Goal: Information Seeking & Learning: Find specific fact

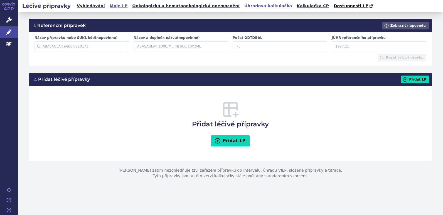
click at [113, 6] on link "Moje LP" at bounding box center [118, 6] width 21 height 8
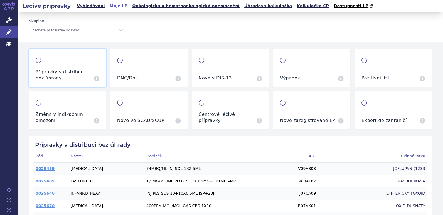
click at [88, 6] on link "Vyhledávání" at bounding box center [90, 6] width 31 height 8
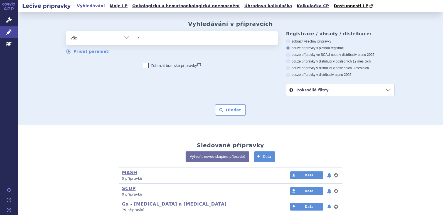
type input "xe"
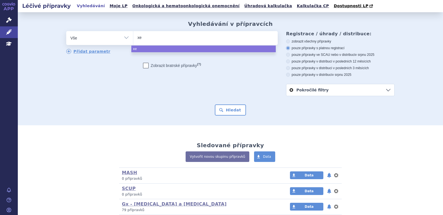
type input "x"
type input "xa"
type input "xare"
type input "xarel"
type input "[MEDICAL_DATA]"
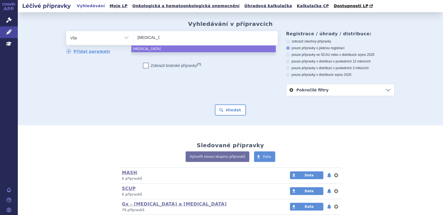
select select "xarelto"
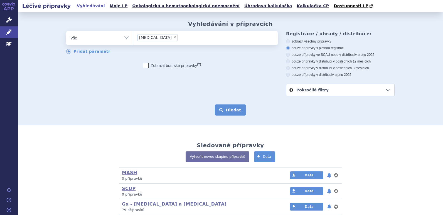
click at [238, 105] on button "Hledat" at bounding box center [230, 110] width 31 height 11
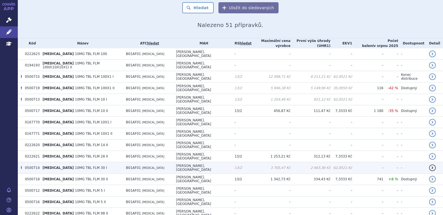
scroll to position [111, 0]
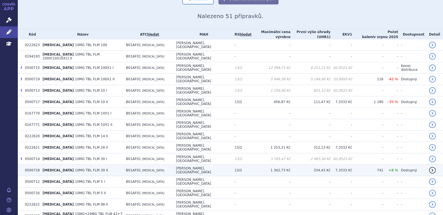
click at [116, 165] on td "[MEDICAL_DATA] 10MG TBL FLM 30 II" at bounding box center [81, 170] width 83 height 11
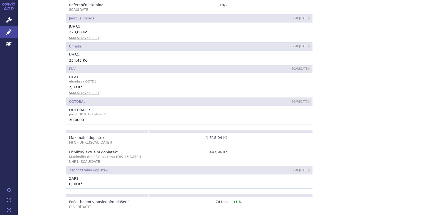
scroll to position [250, 0]
